Goal: Information Seeking & Learning: Learn about a topic

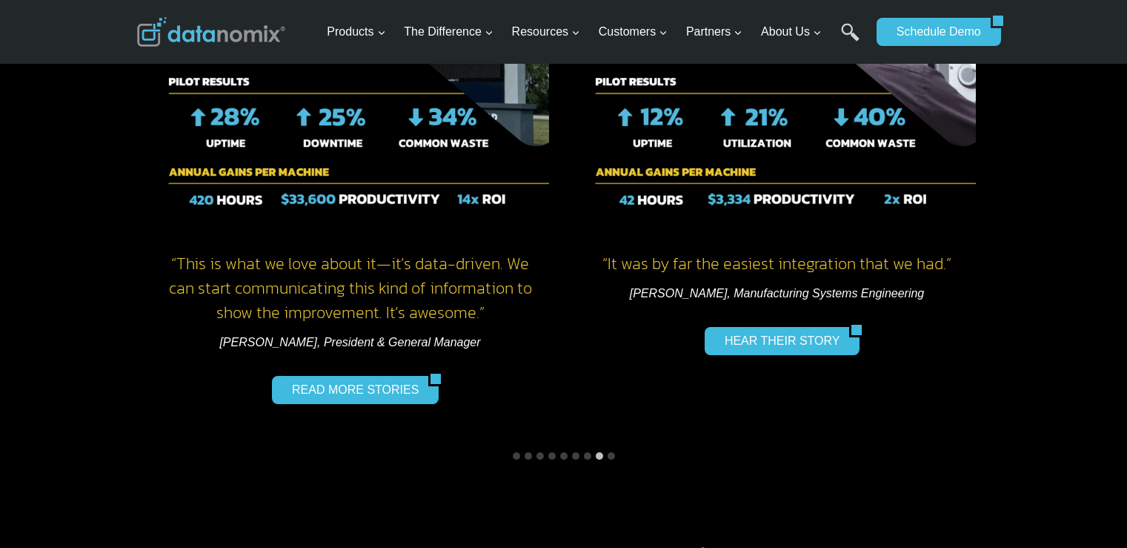
scroll to position [2224, 0]
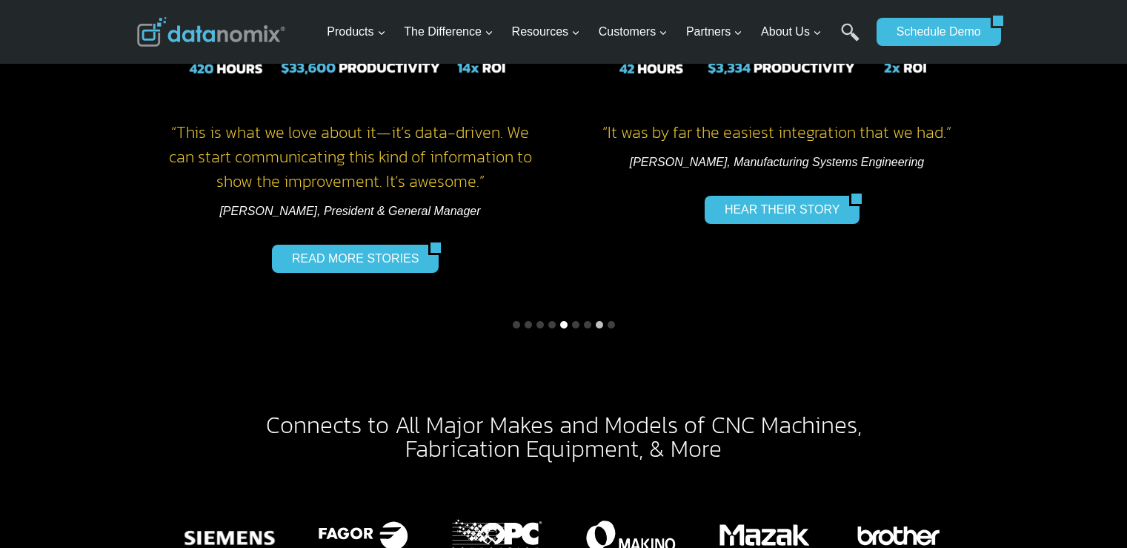
click at [563, 321] on button "Go to slide 5" at bounding box center [563, 324] width 7 height 7
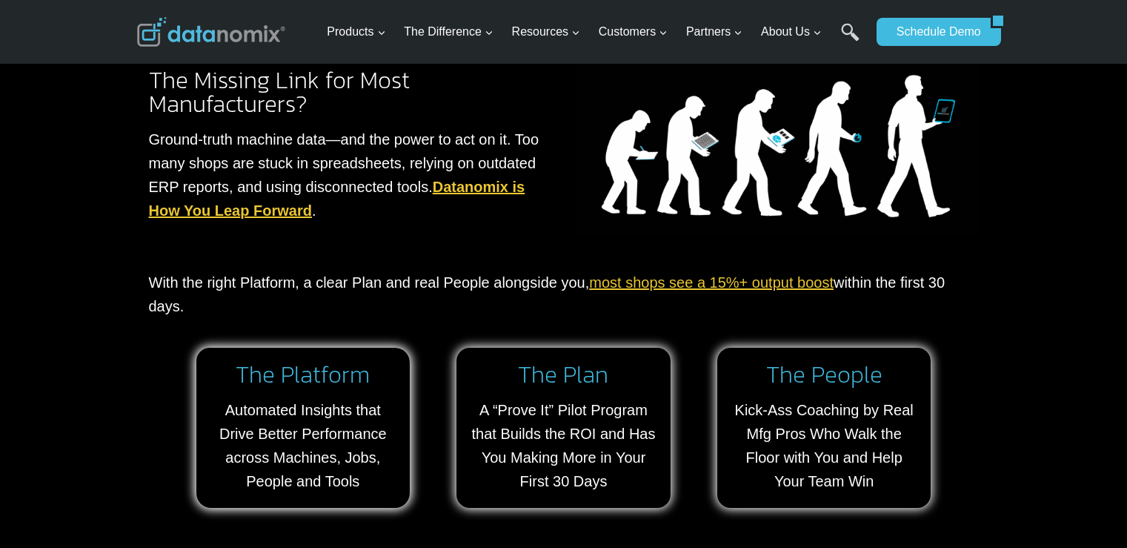
scroll to position [889, 0]
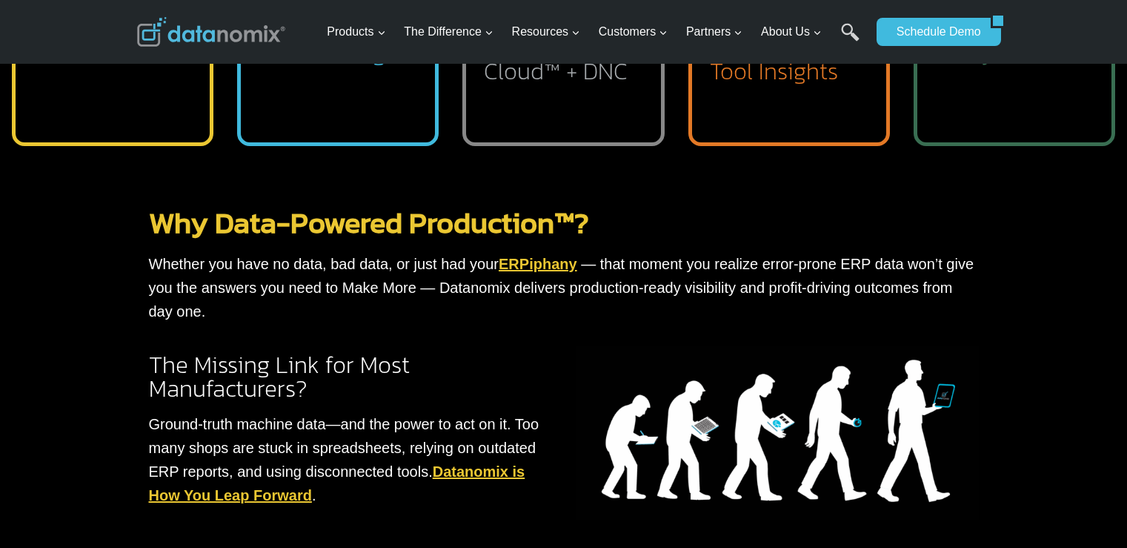
drag, startPoint x: 792, startPoint y: 480, endPoint x: 796, endPoint y: 488, distance: 8.6
click at [792, 480] on img at bounding box center [777, 432] width 403 height 175
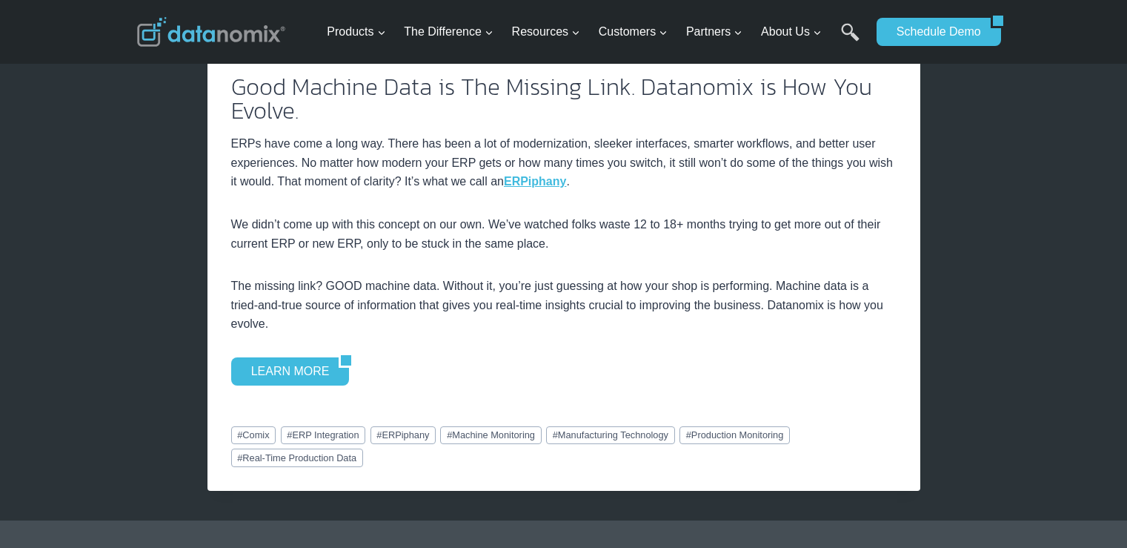
scroll to position [2001, 0]
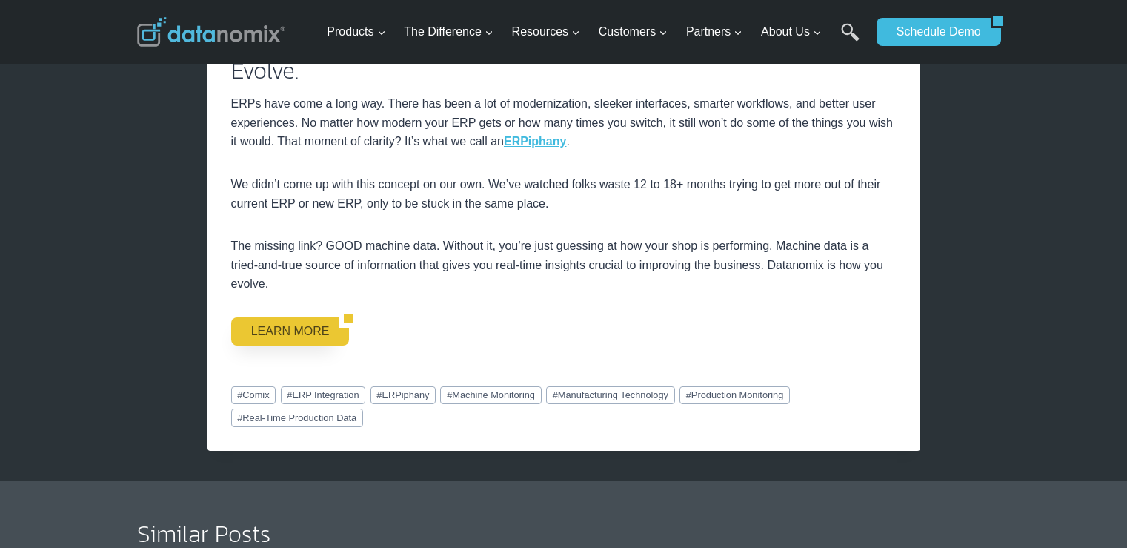
click at [274, 326] on link "LEARN MORE" at bounding box center [285, 331] width 108 height 28
